Goal: Information Seeking & Learning: Learn about a topic

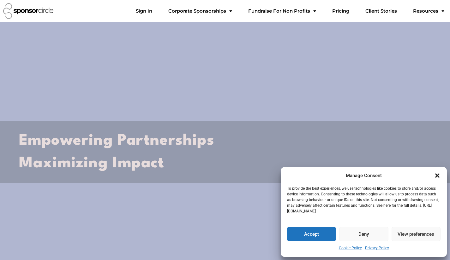
click at [437, 176] on icon "Close dialogue" at bounding box center [437, 176] width 4 height 4
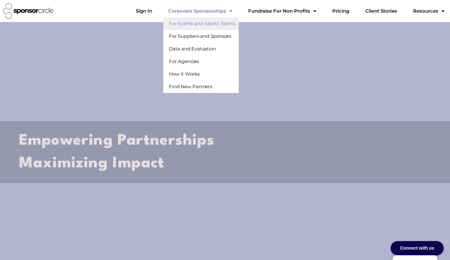
click at [218, 21] on link "For Events and Sports Teams" at bounding box center [200, 23] width 75 height 13
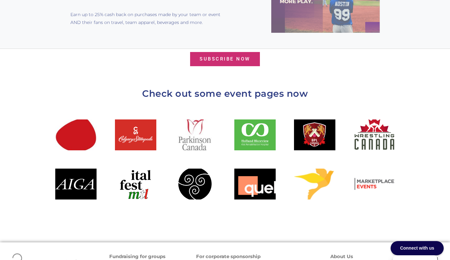
scroll to position [650, 0]
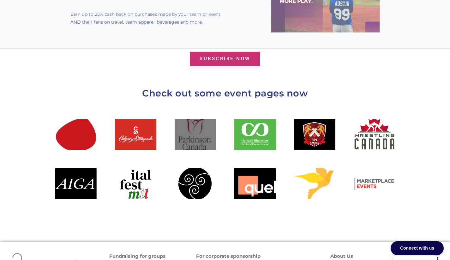
click at [199, 119] on div at bounding box center [194, 134] width 41 height 31
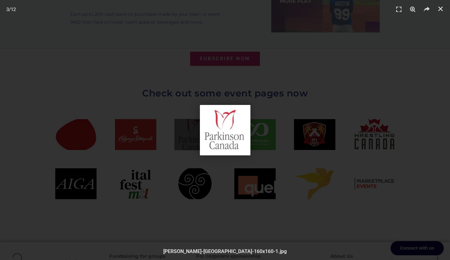
click at [285, 200] on div "3 / 12" at bounding box center [224, 130] width 405 height 216
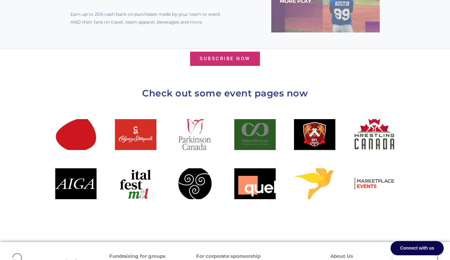
click at [258, 119] on div at bounding box center [254, 134] width 41 height 31
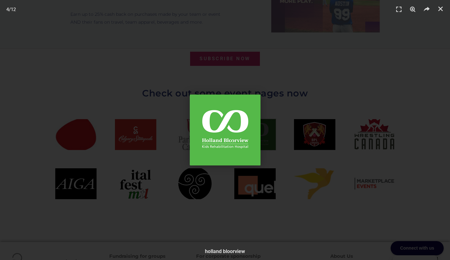
click at [299, 144] on div "4 / 12" at bounding box center [224, 130] width 405 height 216
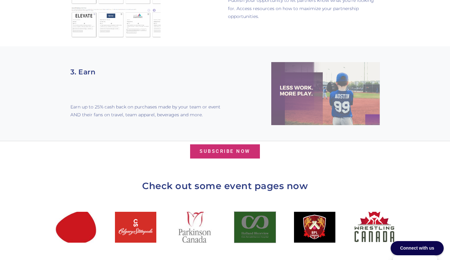
scroll to position [557, 0]
